Goal: Check status: Check status

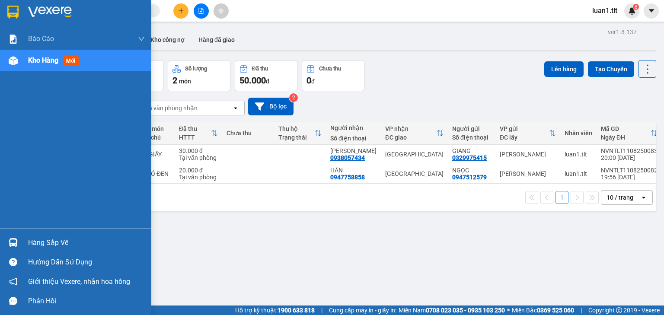
click at [69, 235] on div "Hàng sắp về" at bounding box center [75, 242] width 151 height 19
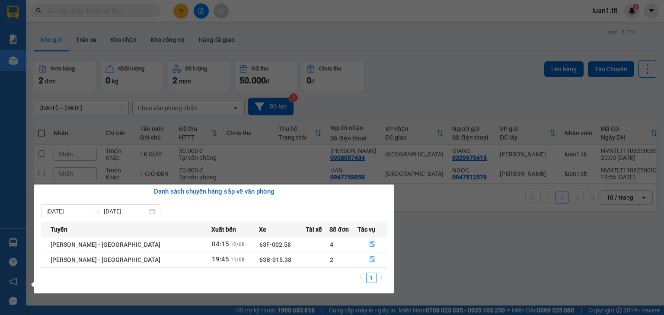
drag, startPoint x: 295, startPoint y: 166, endPoint x: 177, endPoint y: 85, distance: 142.8
click at [295, 165] on section "Kết quả tìm kiếm ( 0 ) Bộ lọc Ngày tạo đơn gần nhất No Data luan1.tlt 8 Báo cáo…" at bounding box center [332, 157] width 664 height 315
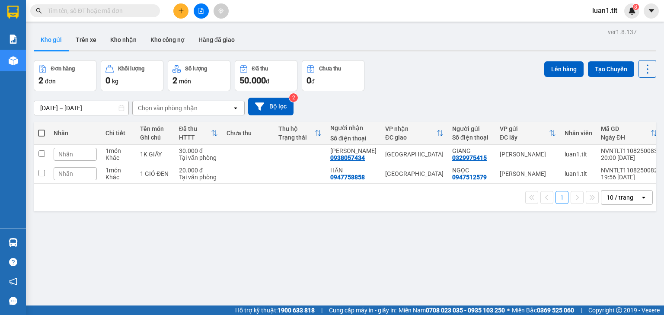
drag, startPoint x: 385, startPoint y: 273, endPoint x: 186, endPoint y: 132, distance: 242.9
click at [384, 273] on div "ver 1.8.137 Kho gửi Trên xe Kho nhận Kho công nợ Hàng đã giao Đơn hàng 2 đơn Kh…" at bounding box center [345, 183] width 630 height 315
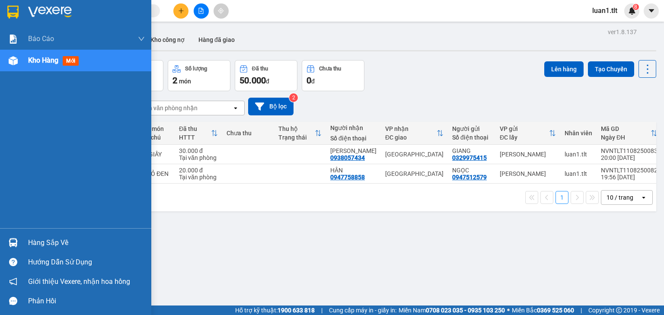
click at [80, 244] on div "Hàng sắp về" at bounding box center [86, 243] width 117 height 13
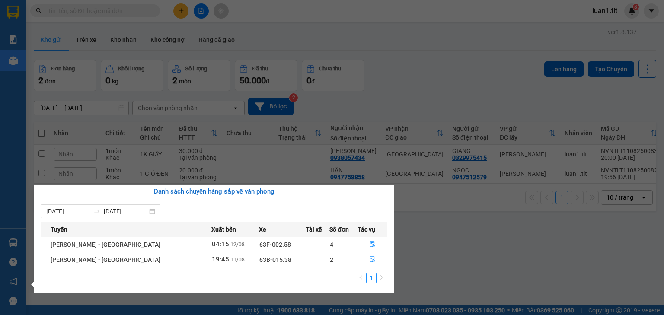
click at [182, 135] on section "Kết quả tìm kiếm ( 0 ) Bộ lọc Ngày tạo đơn gần nhất No Data luan1.tlt 8 Báo cáo…" at bounding box center [332, 157] width 664 height 315
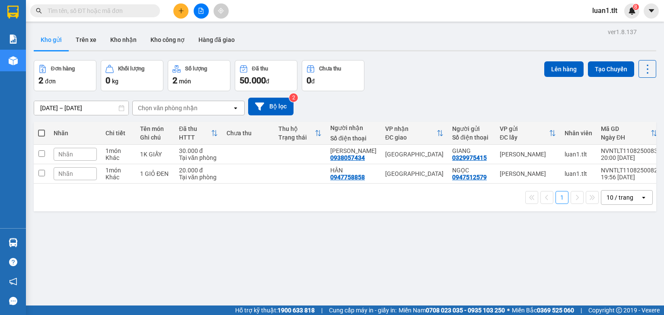
click at [120, 13] on input "text" at bounding box center [99, 11] width 102 height 10
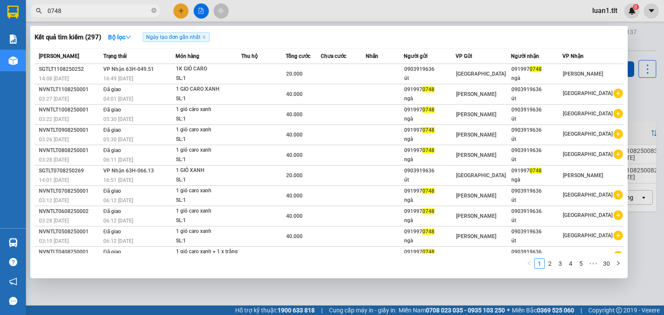
type input "0748"
click at [362, 284] on div at bounding box center [332, 157] width 664 height 315
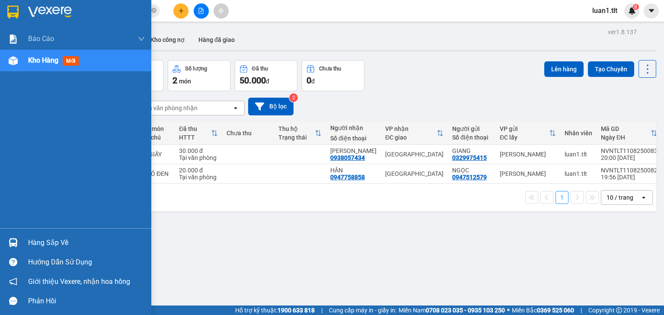
click at [4, 5] on div at bounding box center [75, 14] width 151 height 28
click at [50, 244] on div "Hàng sắp về" at bounding box center [86, 243] width 117 height 13
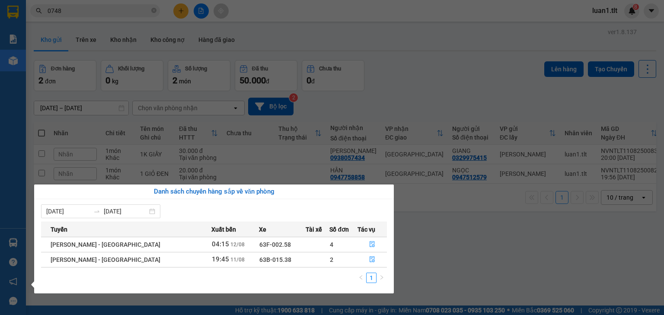
click at [188, 151] on section "Kết quả tìm kiếm ( 297 ) Bộ lọc Ngày tạo đơn gần nhất Mã ĐH Trạng thái Món hàng…" at bounding box center [332, 157] width 664 height 315
